Goal: Task Accomplishment & Management: Manage account settings

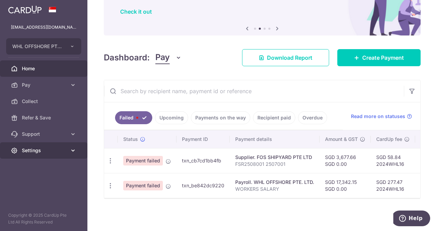
click at [73, 149] on icon at bounding box center [73, 150] width 7 height 7
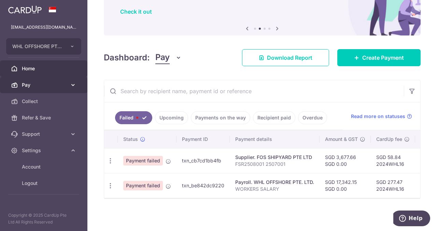
click at [73, 84] on icon at bounding box center [73, 85] width 7 height 7
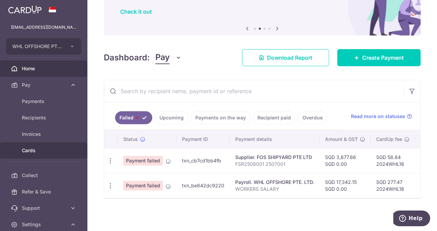
click at [25, 147] on span "Cards" at bounding box center [44, 150] width 45 height 7
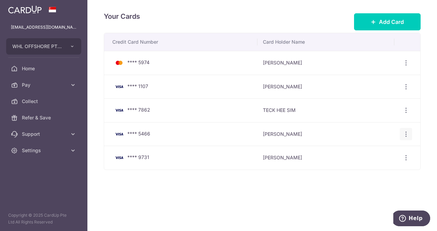
click at [406, 67] on icon "button" at bounding box center [406, 62] width 7 height 7
click at [366, 168] on span "Delete" at bounding box center [383, 169] width 46 height 8
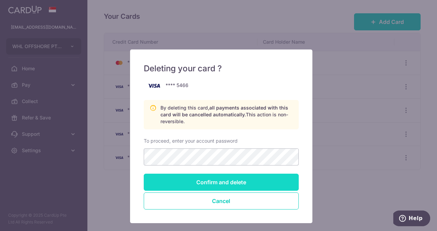
click at [221, 180] on input "Confirm and delete" at bounding box center [221, 182] width 155 height 17
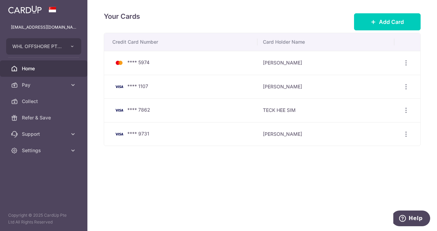
click at [31, 66] on span "Home" at bounding box center [44, 68] width 45 height 7
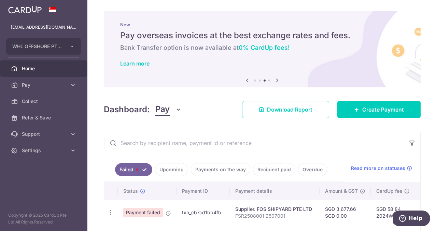
scroll to position [54, 0]
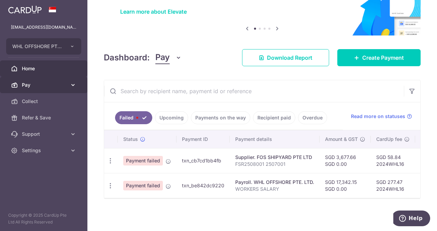
click at [73, 83] on icon at bounding box center [73, 85] width 7 height 7
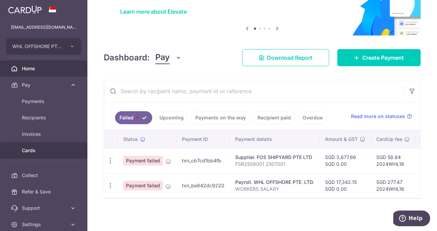
click at [26, 152] on span "Cards" at bounding box center [44, 150] width 45 height 7
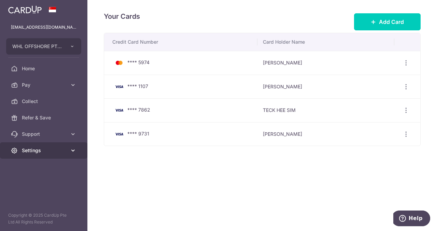
click at [28, 149] on span "Settings" at bounding box center [44, 150] width 45 height 7
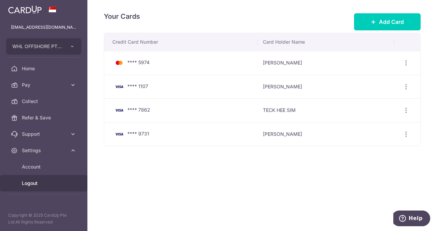
click at [31, 183] on span "Logout" at bounding box center [44, 183] width 45 height 7
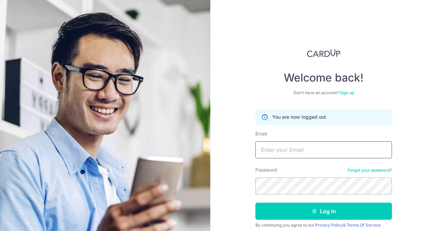
click at [311, 147] on input "Email" at bounding box center [323, 149] width 137 height 17
type input "[EMAIL_ADDRESS][DOMAIN_NAME]"
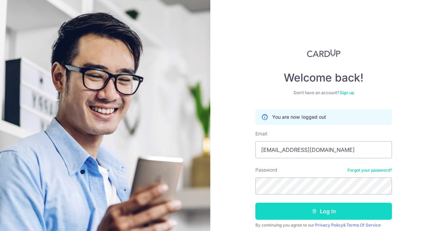
click at [322, 207] on button "Log in" at bounding box center [323, 211] width 137 height 17
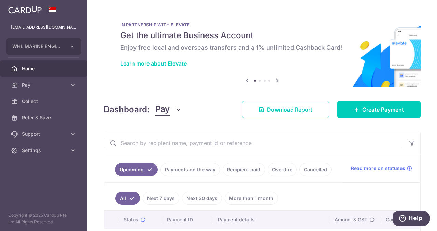
scroll to position [25, 0]
